Goal: Task Accomplishment & Management: Use online tool/utility

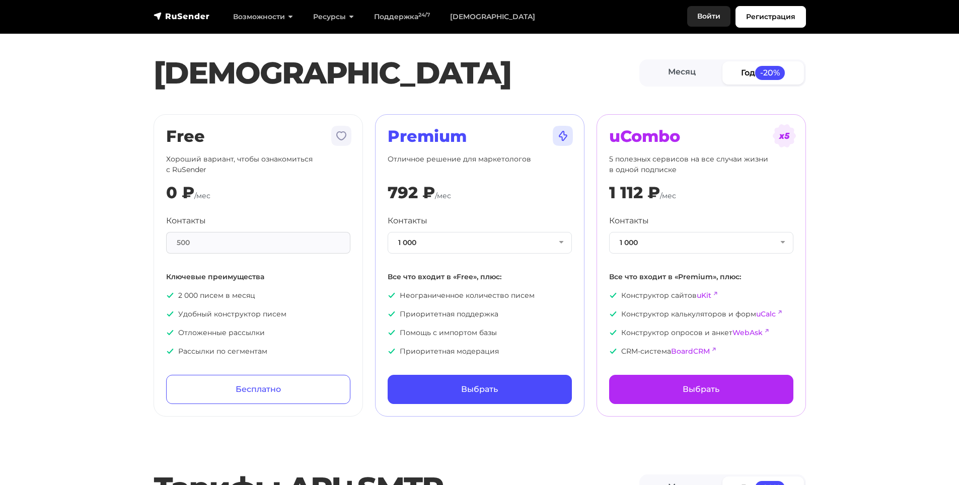
click at [702, 16] on link "Войти" at bounding box center [708, 16] width 43 height 21
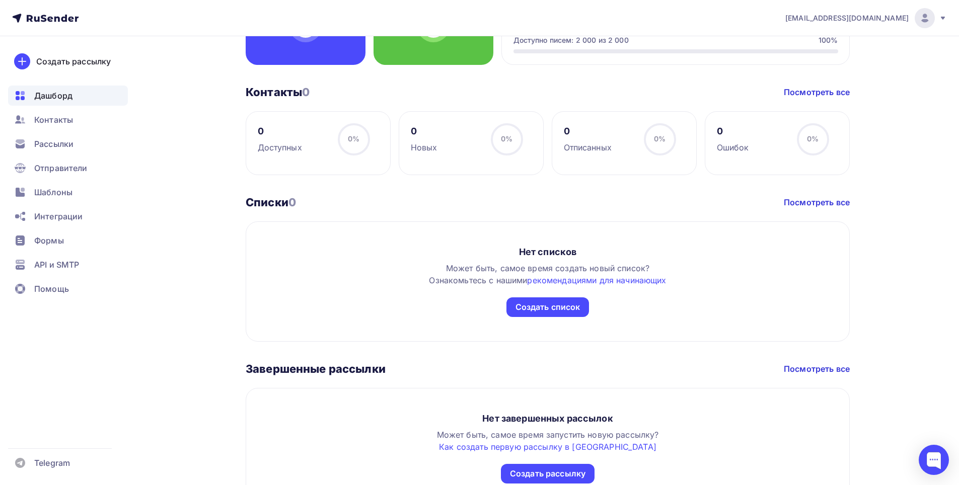
scroll to position [352, 0]
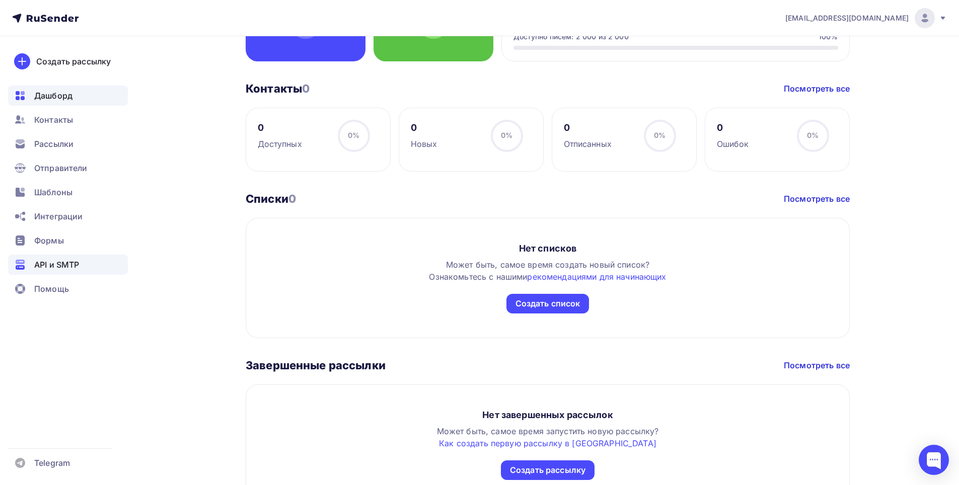
click at [61, 267] on span "API и SMTP" at bounding box center [56, 265] width 45 height 12
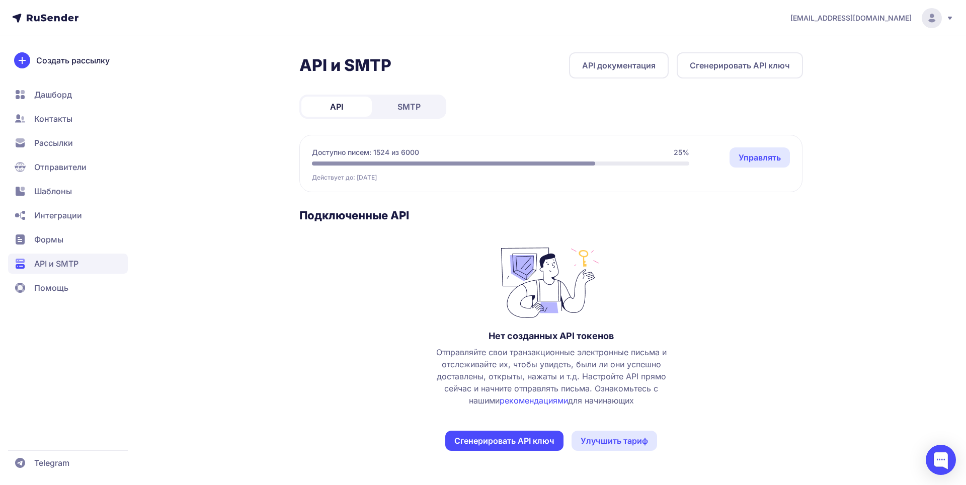
click at [406, 103] on span "SMTP" at bounding box center [409, 107] width 23 height 12
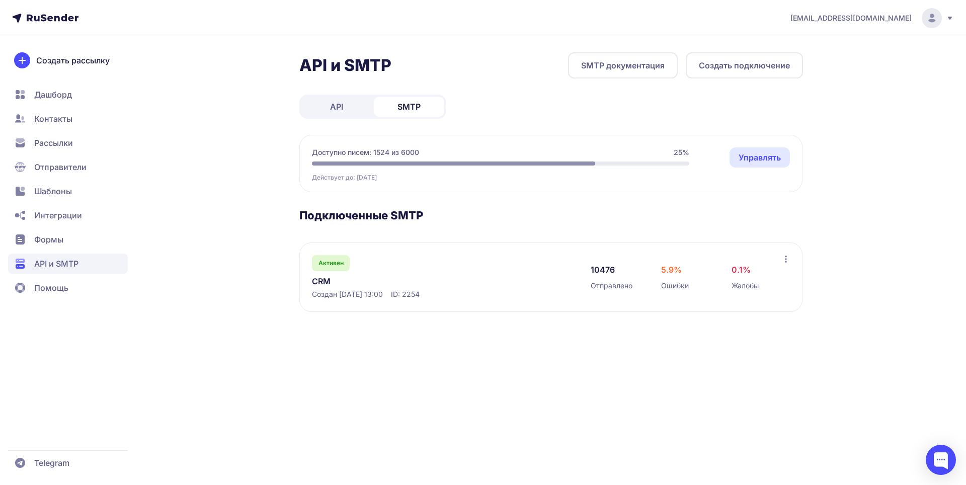
click at [399, 258] on div "Активен CRM Создан 26.06.2025, 13:00 ID: 2254" at bounding box center [441, 277] width 259 height 44
click at [319, 282] on link "CRM" at bounding box center [415, 281] width 206 height 12
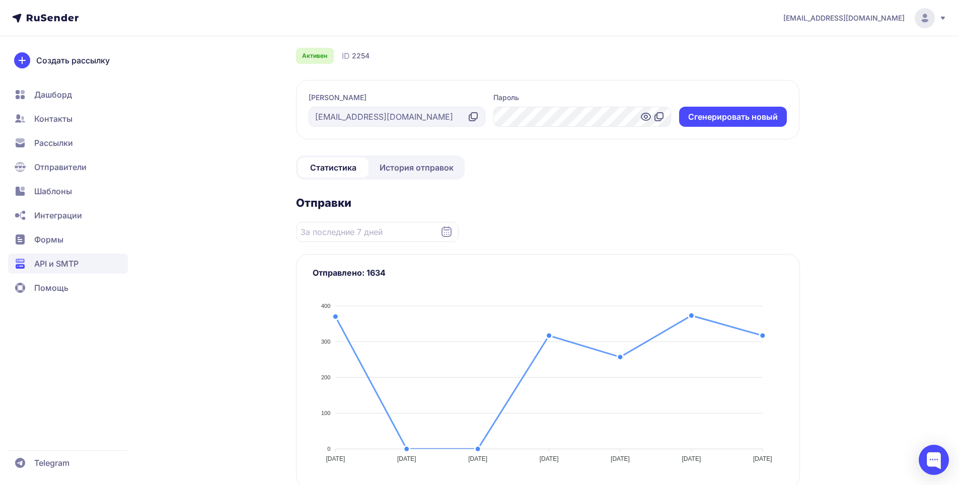
scroll to position [50, 0]
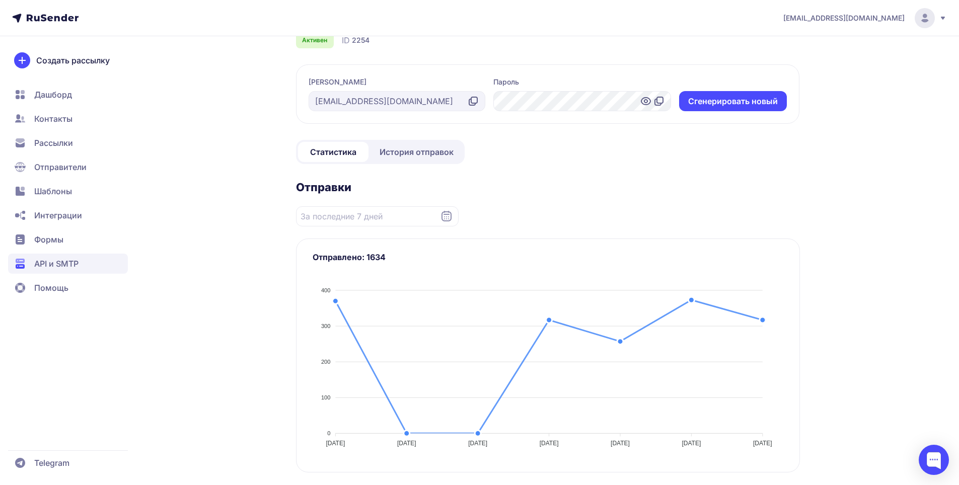
click at [419, 153] on span "История отправок" at bounding box center [416, 152] width 74 height 12
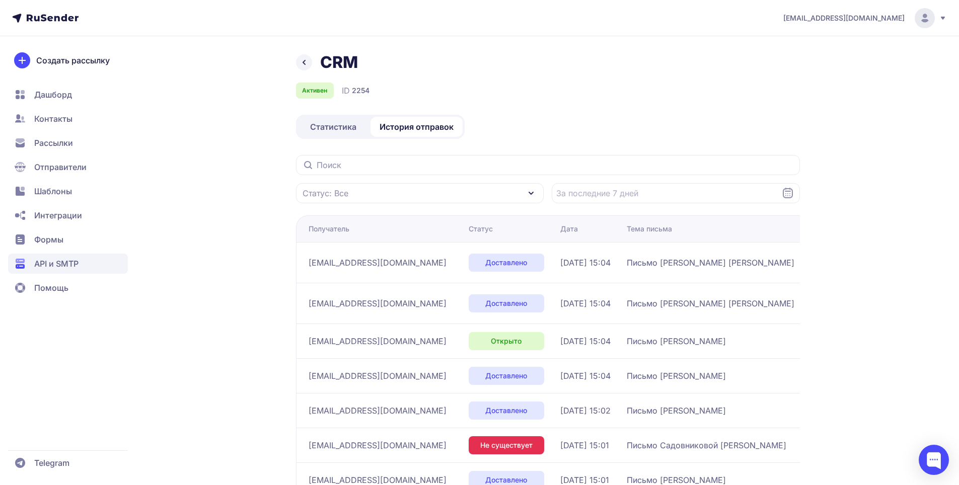
click at [480, 192] on div "Статус: Все" at bounding box center [420, 193] width 248 height 20
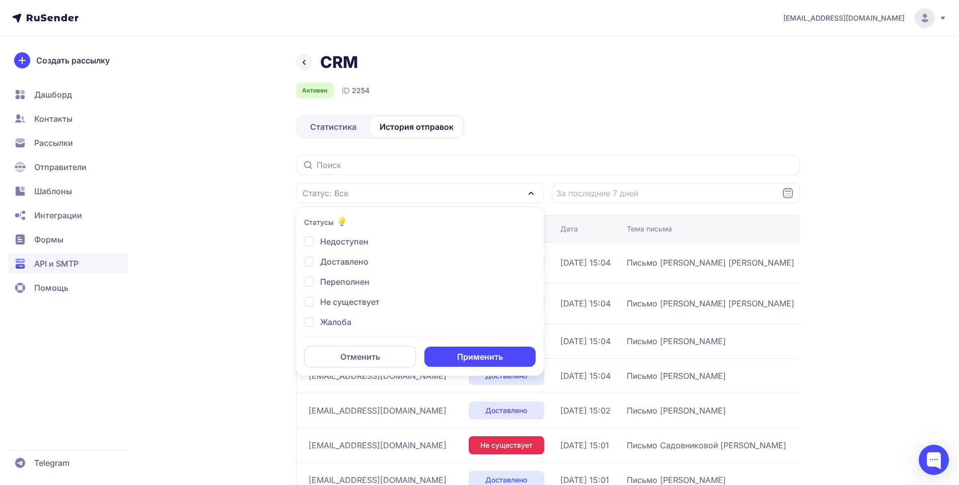
click at [310, 336] on div "Жалоба" at bounding box center [328, 342] width 49 height 12
checkbox input "true"
click at [476, 352] on button "Применить" at bounding box center [479, 357] width 111 height 20
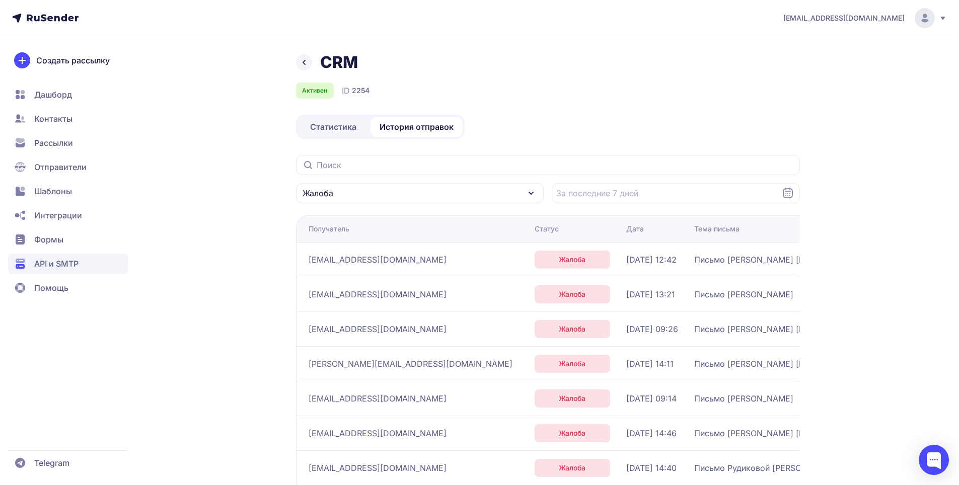
click at [345, 130] on span "Статистика" at bounding box center [333, 127] width 46 height 12
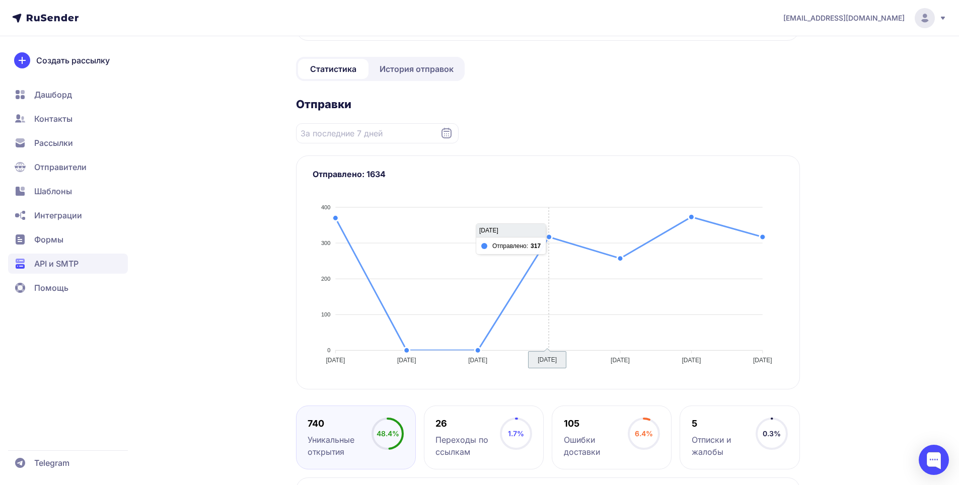
scroll to position [151, 0]
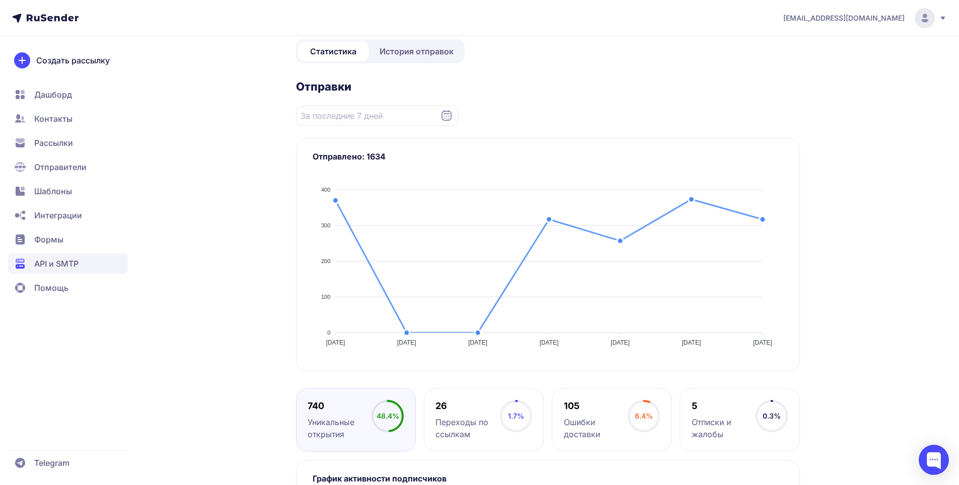
click at [451, 116] on icon at bounding box center [446, 116] width 12 height 12
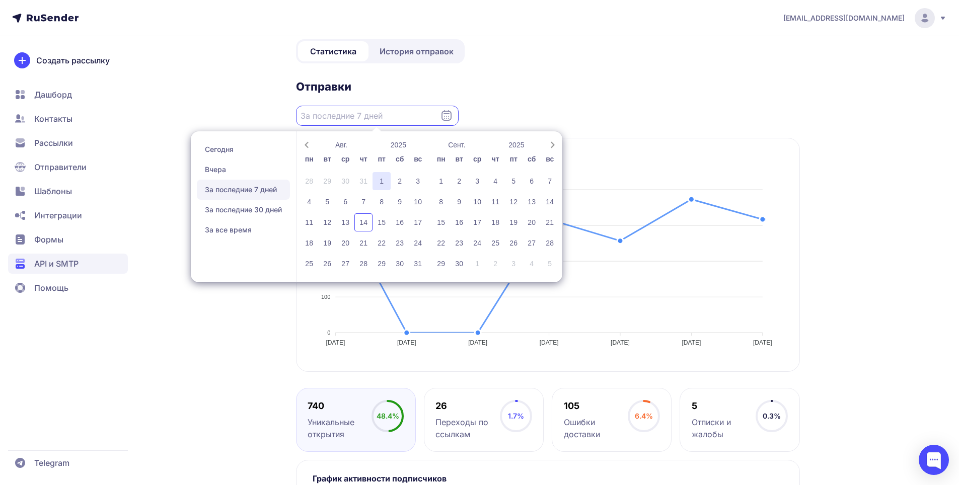
click at [383, 183] on div "1" at bounding box center [381, 181] width 18 height 18
click at [364, 224] on div "14" at bounding box center [363, 222] width 18 height 18
type input "01.08.2025 - 14.08.2025"
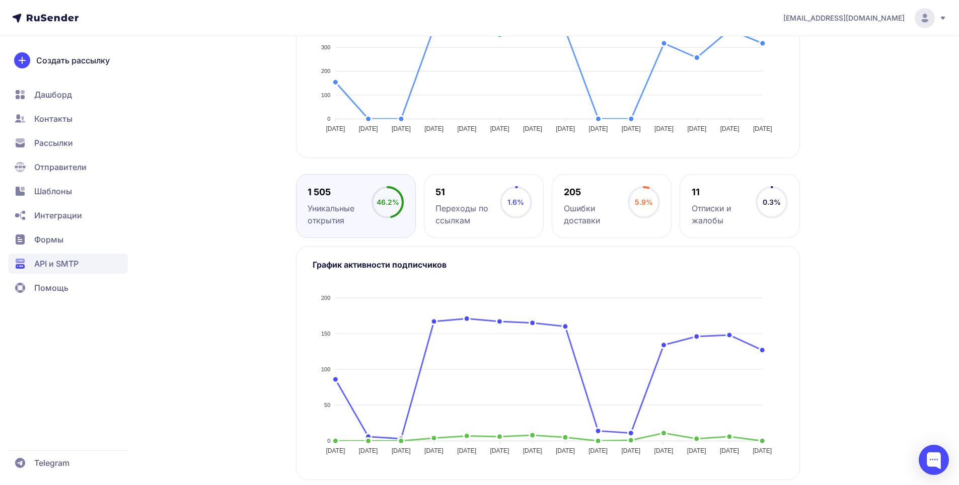
scroll to position [372, 0]
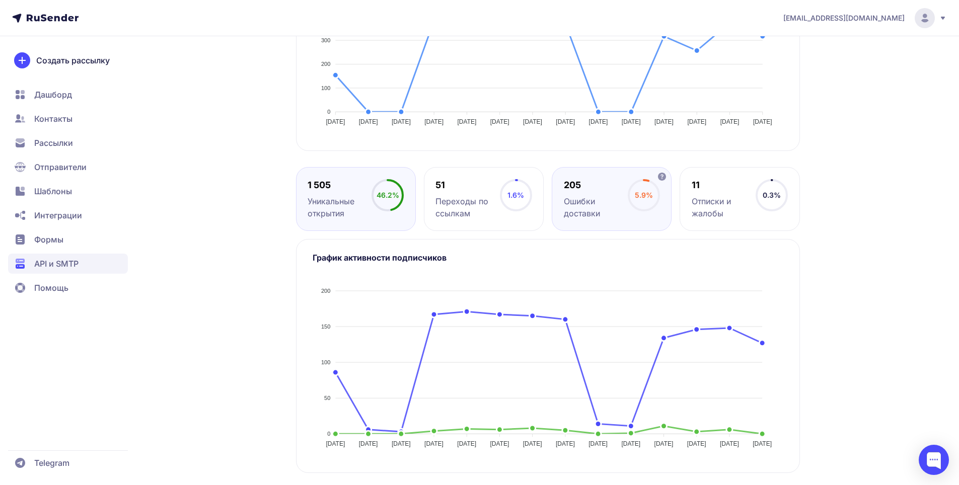
click at [624, 205] on div "Ошибки доставки" at bounding box center [596, 207] width 64 height 24
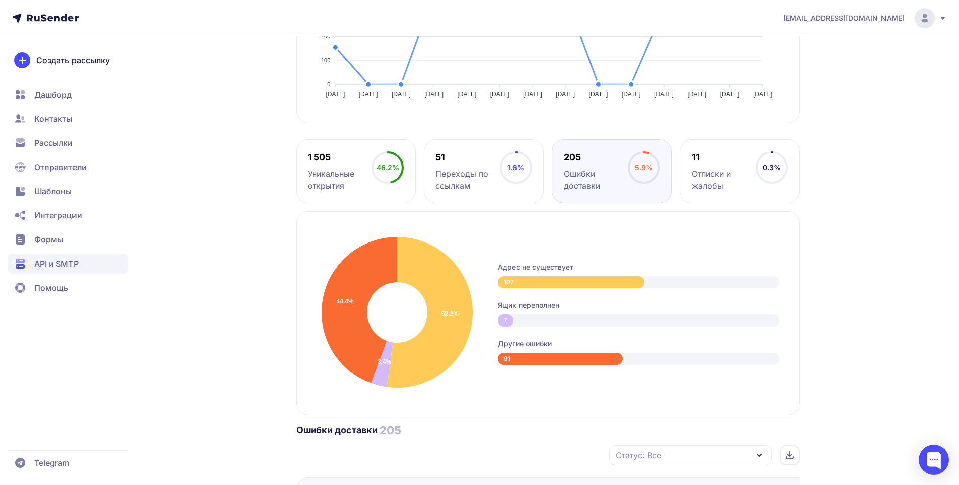
scroll to position [422, 0]
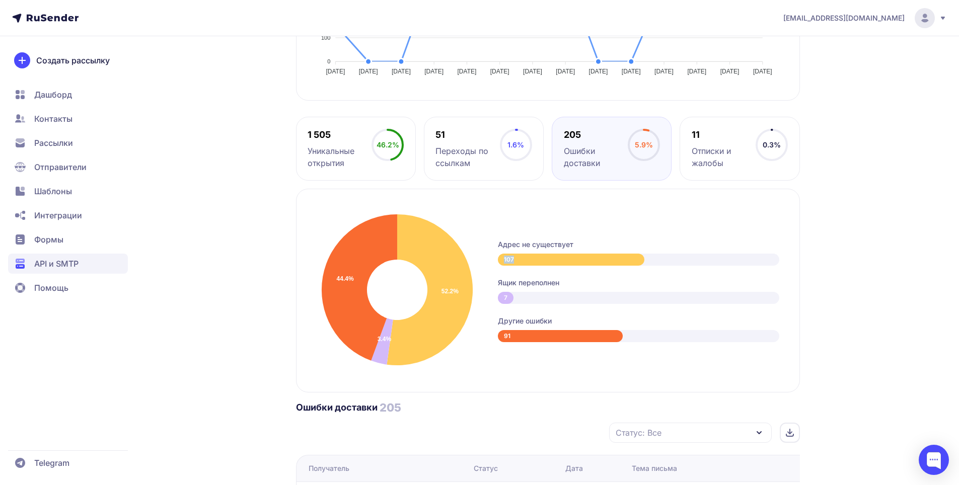
drag, startPoint x: 514, startPoint y: 260, endPoint x: 501, endPoint y: 260, distance: 13.6
click at [501, 260] on div "107" at bounding box center [571, 260] width 147 height 12
click at [537, 262] on div "107" at bounding box center [571, 260] width 147 height 12
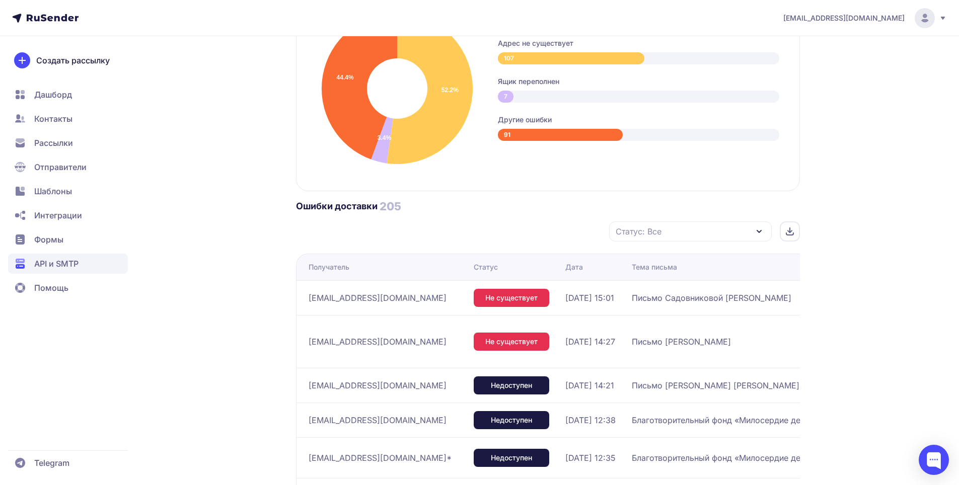
scroll to position [674, 0]
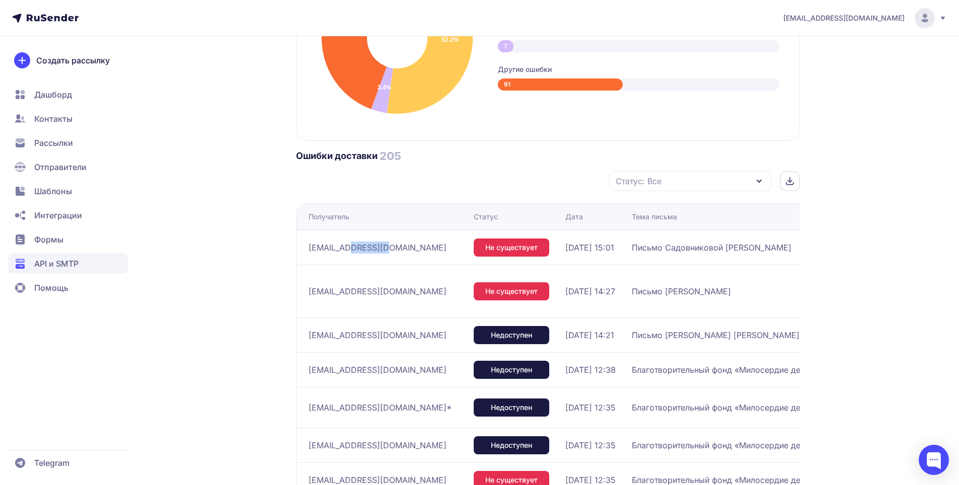
drag, startPoint x: 384, startPoint y: 247, endPoint x: 352, endPoint y: 248, distance: 31.7
click at [352, 248] on span "drozdova@stdom.ru" at bounding box center [377, 248] width 138 height 12
copy span "stdom.ru"
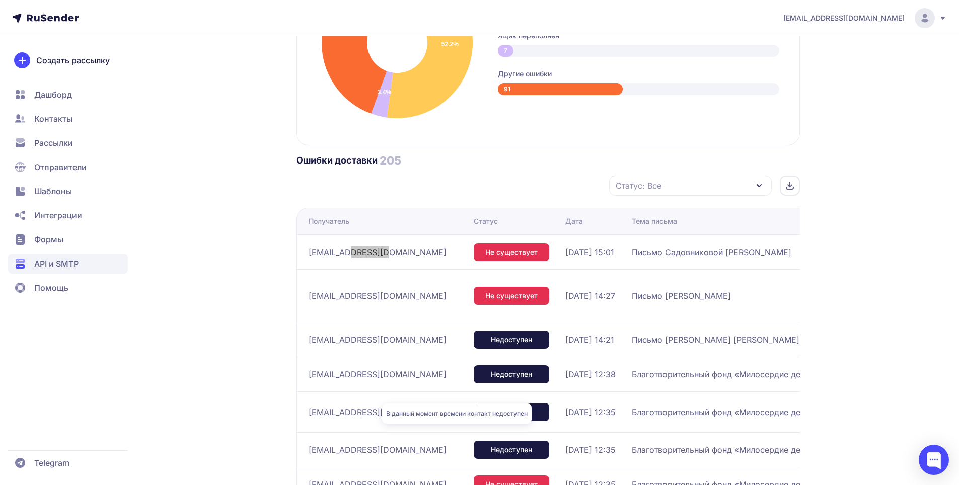
scroll to position [663, 0]
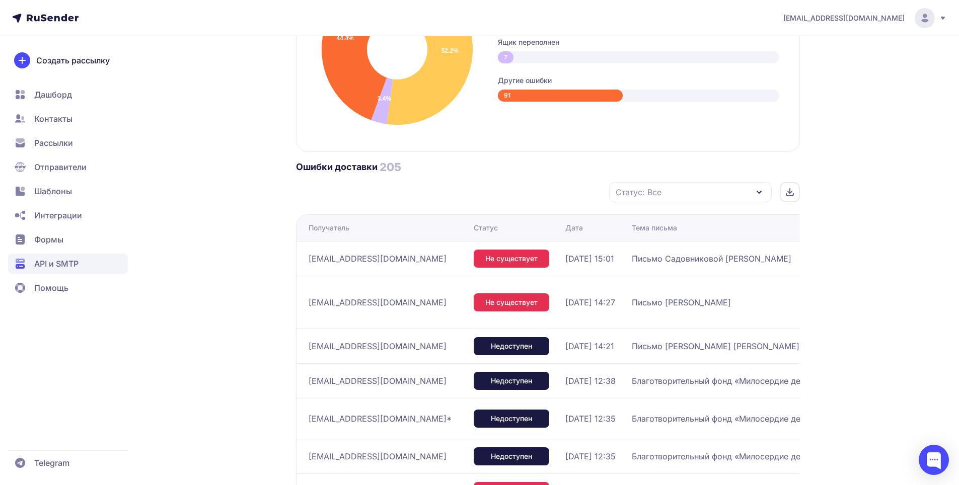
click at [474, 225] on div "Статус" at bounding box center [486, 228] width 24 height 10
click at [698, 194] on div "Статус: Все" at bounding box center [690, 192] width 163 height 20
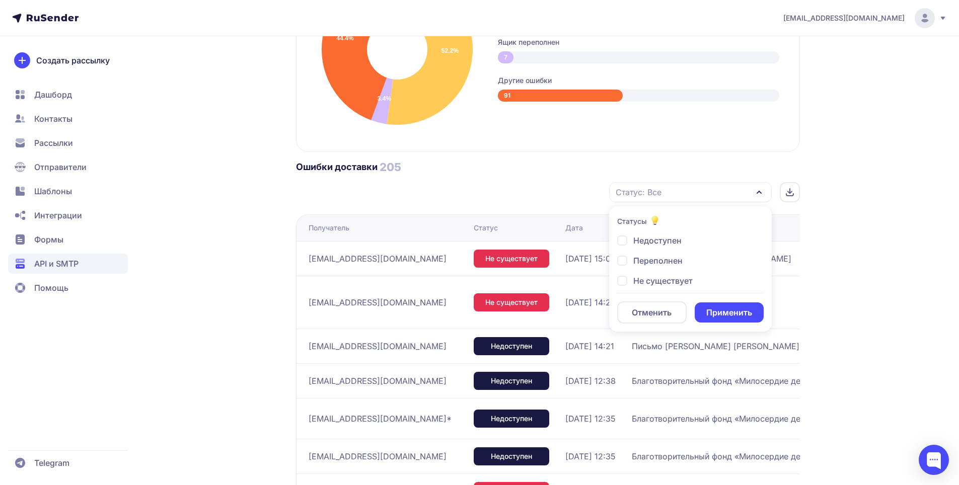
click at [627, 275] on div "Переполнен" at bounding box center [654, 281] width 75 height 12
checkbox input "true"
click at [724, 306] on button "Применить" at bounding box center [728, 312] width 68 height 20
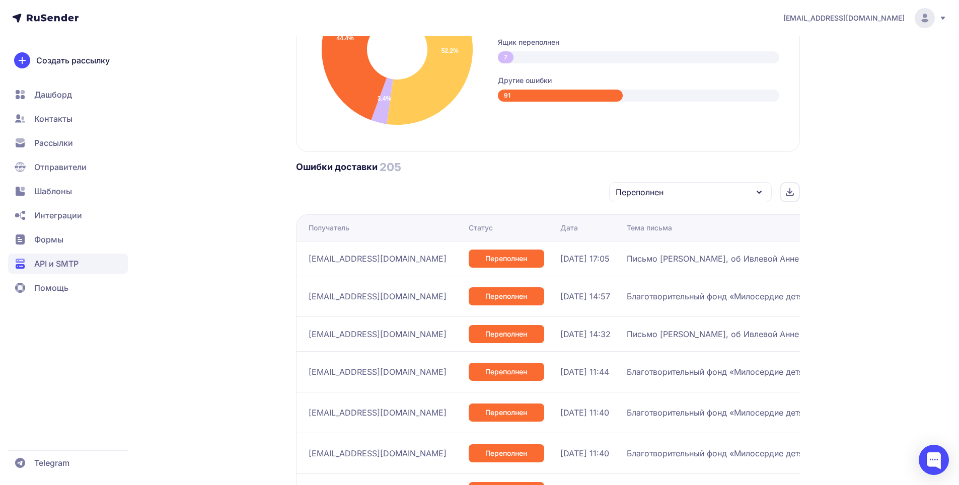
click at [733, 191] on div "Переполнен" at bounding box center [690, 192] width 163 height 20
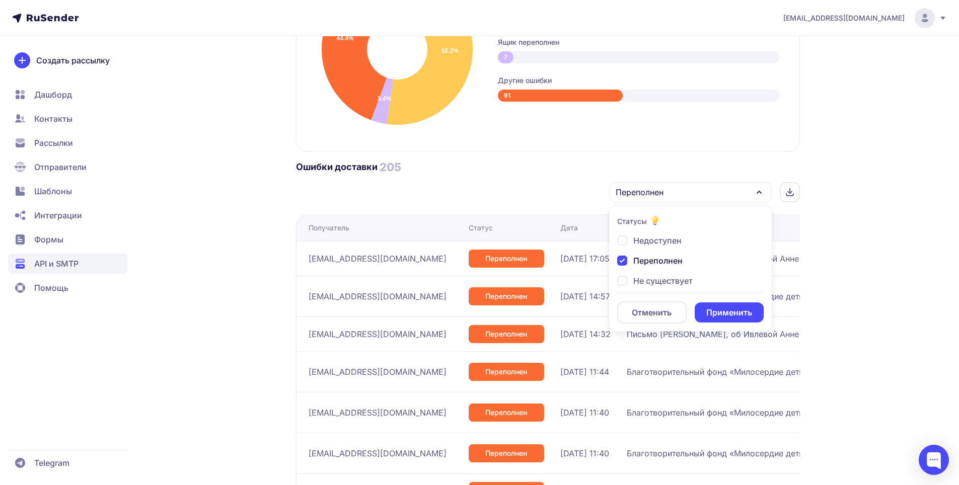
click at [622, 275] on div "Переполнен" at bounding box center [654, 281] width 75 height 12
checkbox input "false"
click at [656, 306] on button "Отменить" at bounding box center [652, 312] width 70 height 22
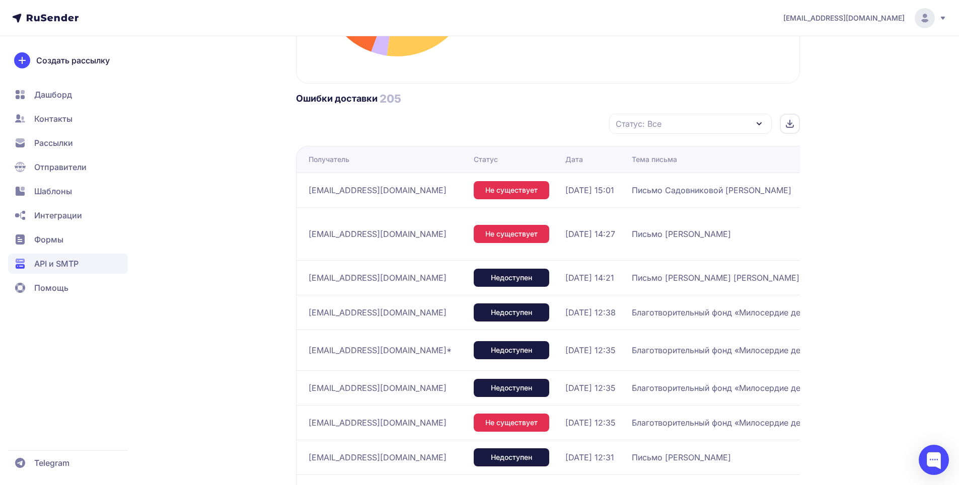
scroll to position [763, 0]
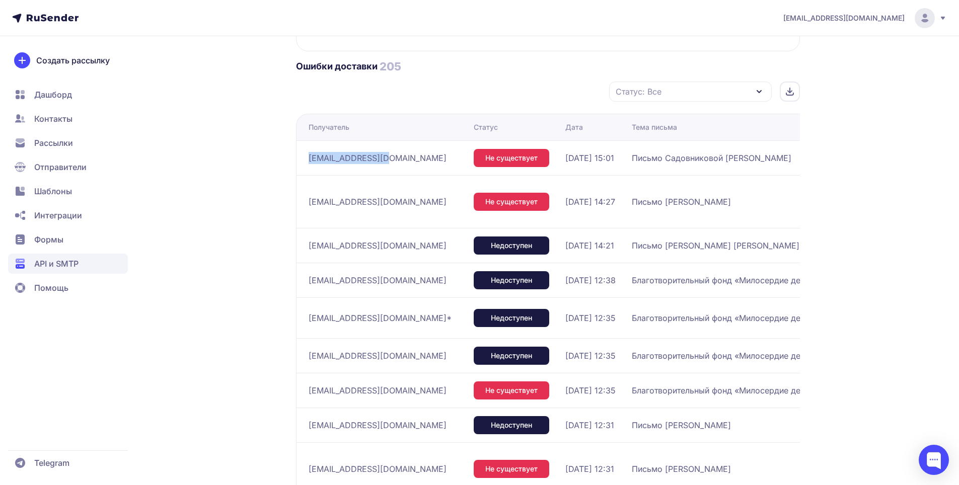
drag, startPoint x: 389, startPoint y: 160, endPoint x: 306, endPoint y: 157, distance: 83.6
click at [306, 157] on td "drozdova@stdom.ru" at bounding box center [383, 157] width 174 height 35
copy span "drozdova@stdom.ru"
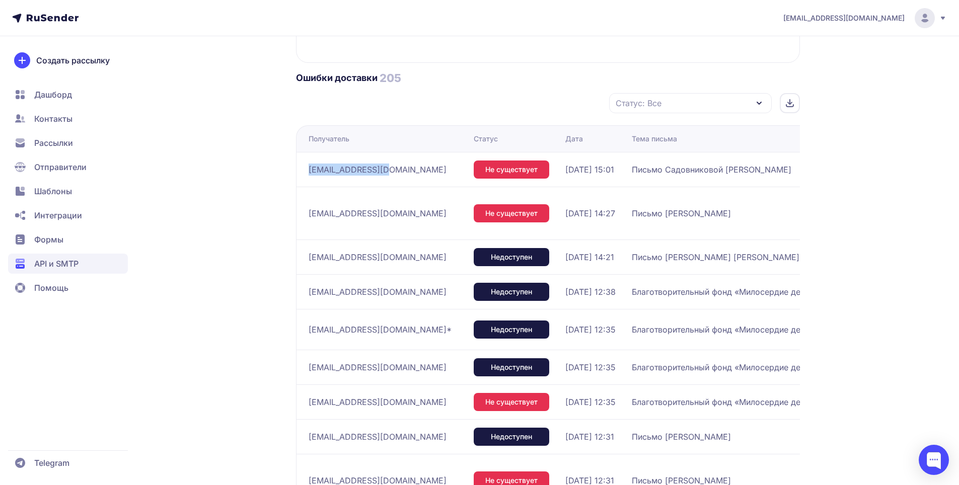
scroll to position [713, 0]
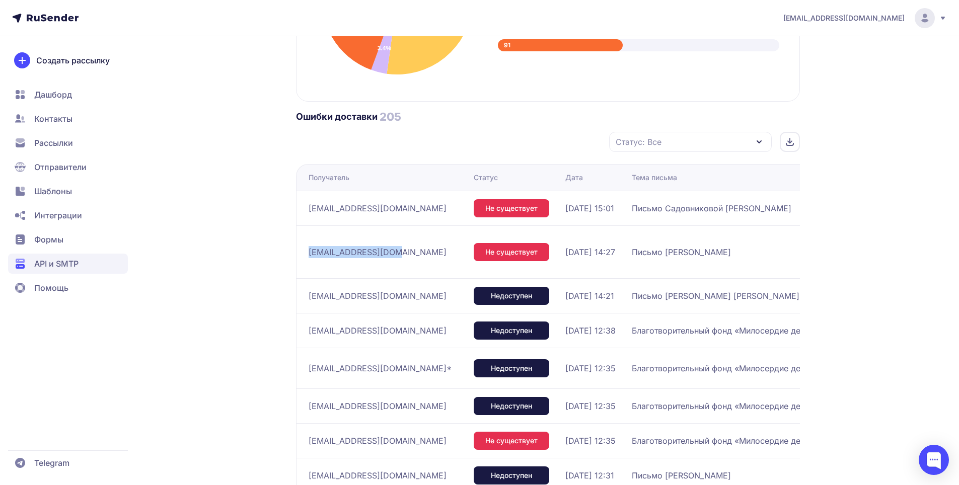
drag, startPoint x: 388, startPoint y: 247, endPoint x: 308, endPoint y: 245, distance: 79.5
click at [308, 245] on div "tekredion36@mail.ru" at bounding box center [386, 252] width 157 height 16
drag, startPoint x: 483, startPoint y: 208, endPoint x: 432, endPoint y: 207, distance: 50.3
click at [485, 207] on span "Не существует" at bounding box center [511, 208] width 52 height 10
copy span "Не существует"
